Goal: Find specific page/section: Find specific page/section

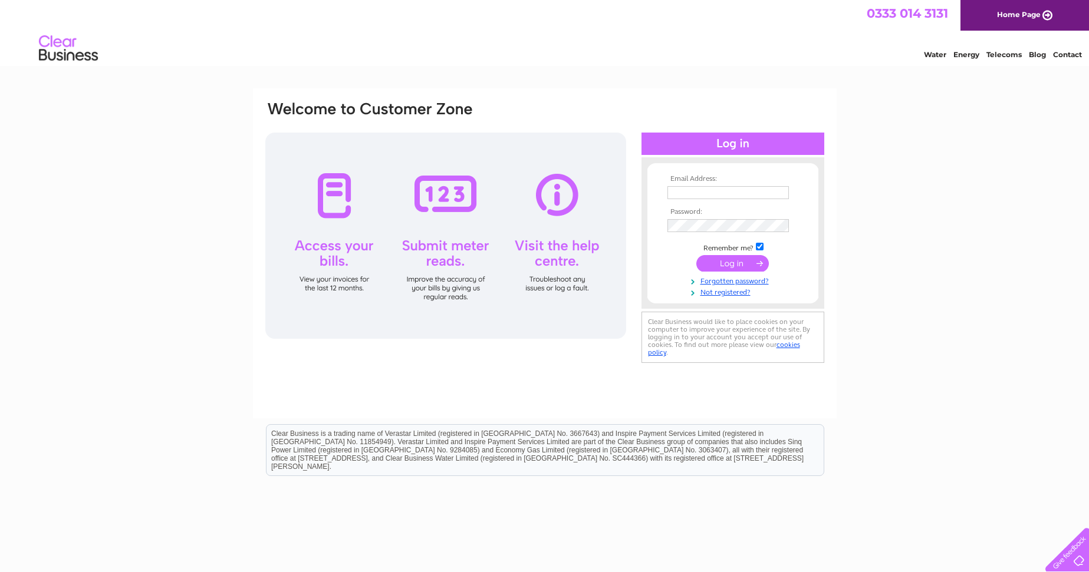
type input "raj@discoveryflexibles.com"
click at [736, 264] on input "submit" at bounding box center [732, 263] width 72 height 17
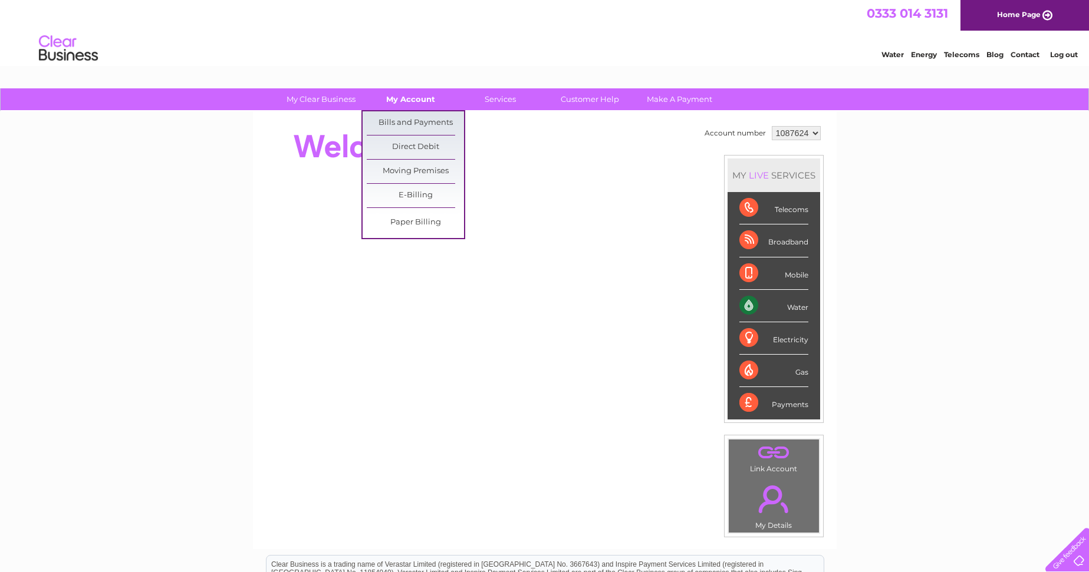
click at [395, 99] on link "My Account" at bounding box center [410, 99] width 97 height 22
click at [395, 120] on link "Bills and Payments" at bounding box center [415, 123] width 97 height 24
click at [397, 120] on link "Bills and Payments" at bounding box center [415, 123] width 97 height 24
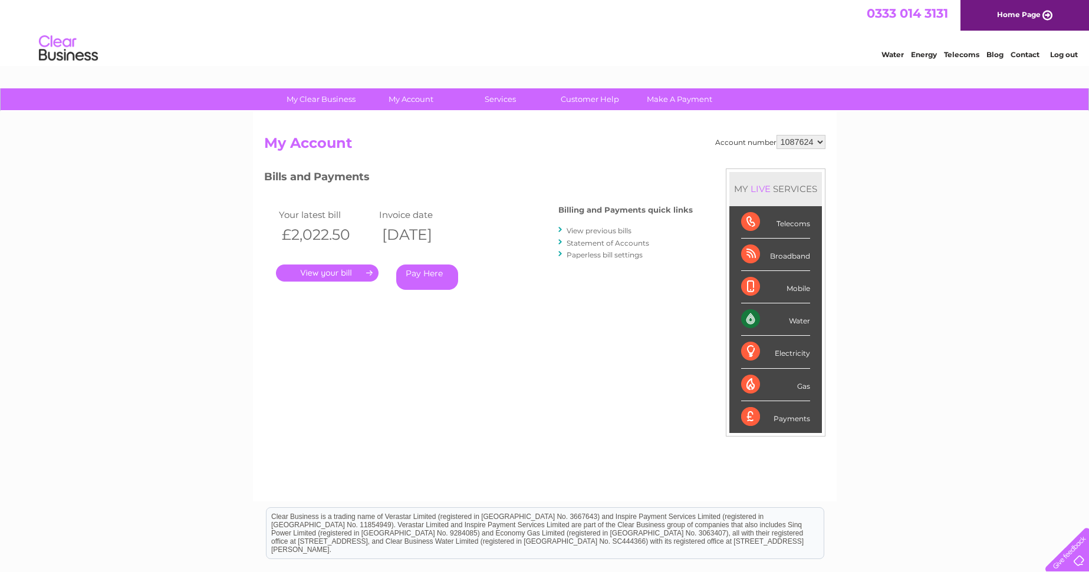
click at [342, 276] on link "." at bounding box center [327, 273] width 103 height 17
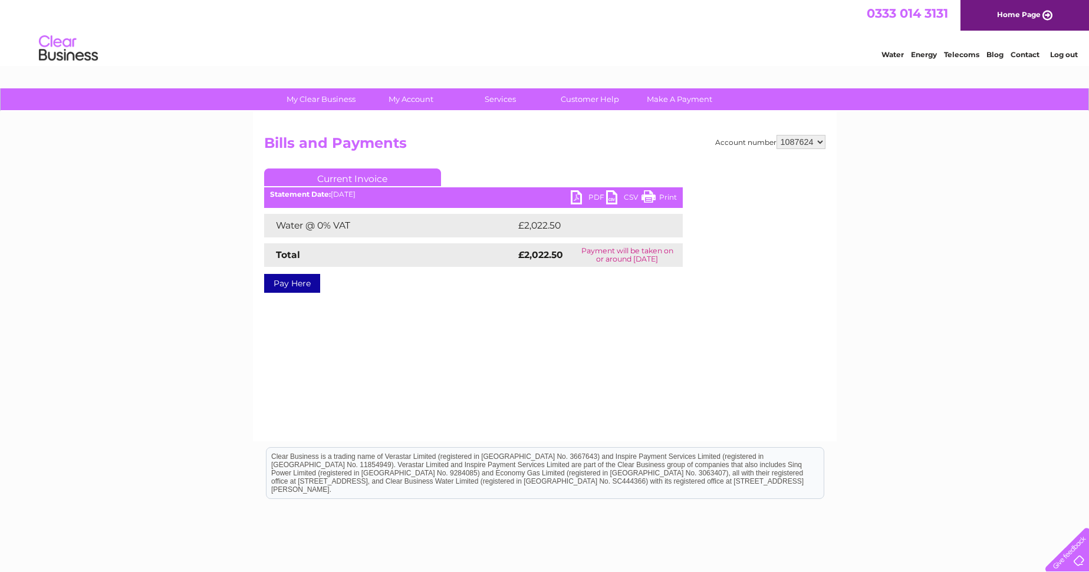
click at [576, 196] on link "PDF" at bounding box center [588, 198] width 35 height 17
